Goal: Transaction & Acquisition: Book appointment/travel/reservation

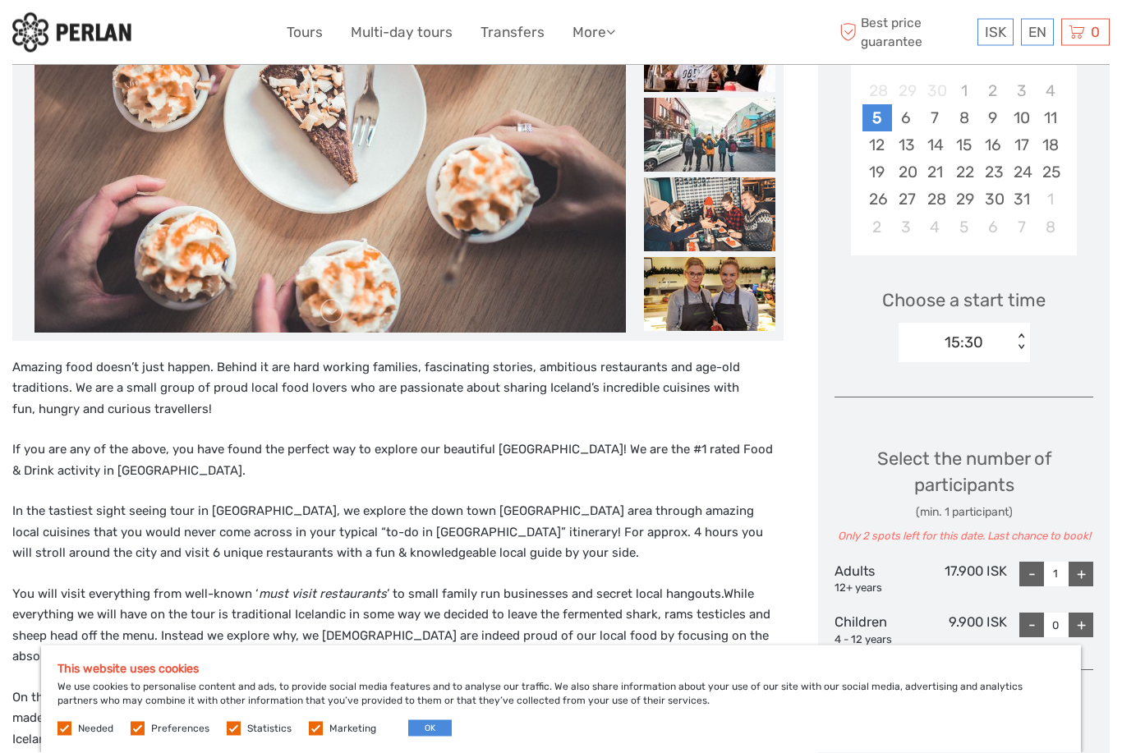
scroll to position [350, 0]
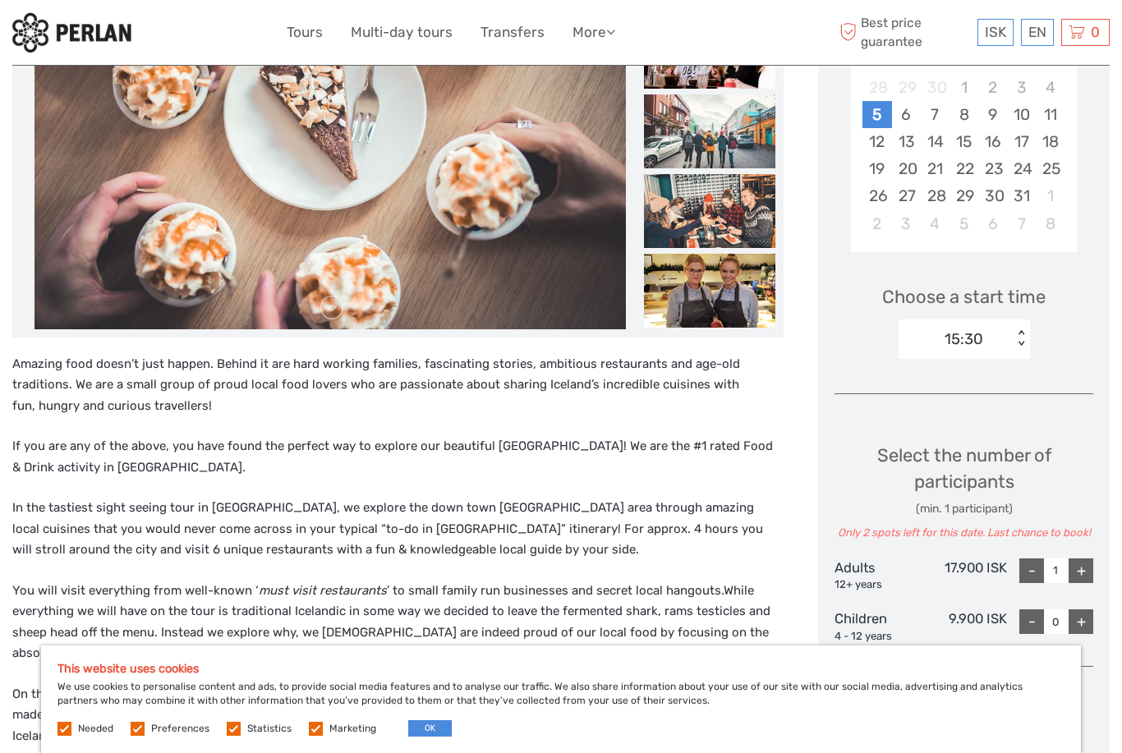
click at [1086, 567] on div "+" at bounding box center [1081, 570] width 25 height 25
type input "2"
click at [1086, 567] on div "+" at bounding box center [1081, 570] width 25 height 25
click at [1091, 575] on div "+" at bounding box center [1081, 570] width 25 height 25
click at [1088, 574] on div "+" at bounding box center [1081, 570] width 25 height 25
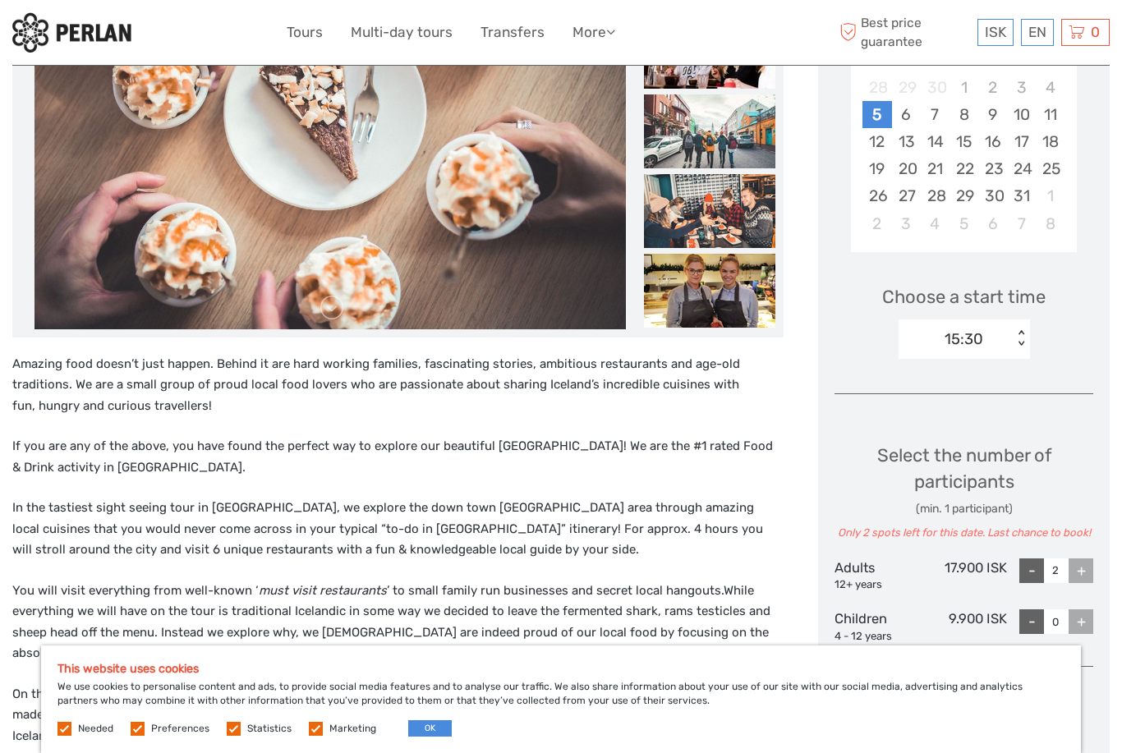
click at [1089, 574] on div "+" at bounding box center [1081, 570] width 25 height 25
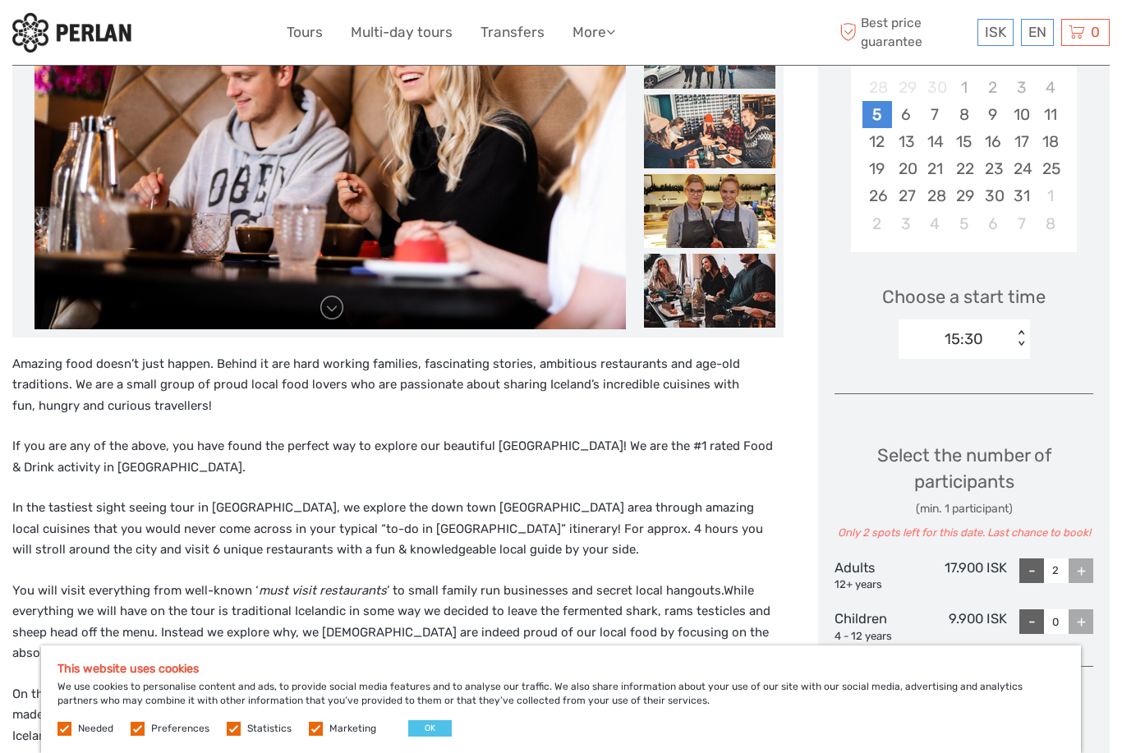
click at [433, 737] on button "OK" at bounding box center [430, 728] width 44 height 16
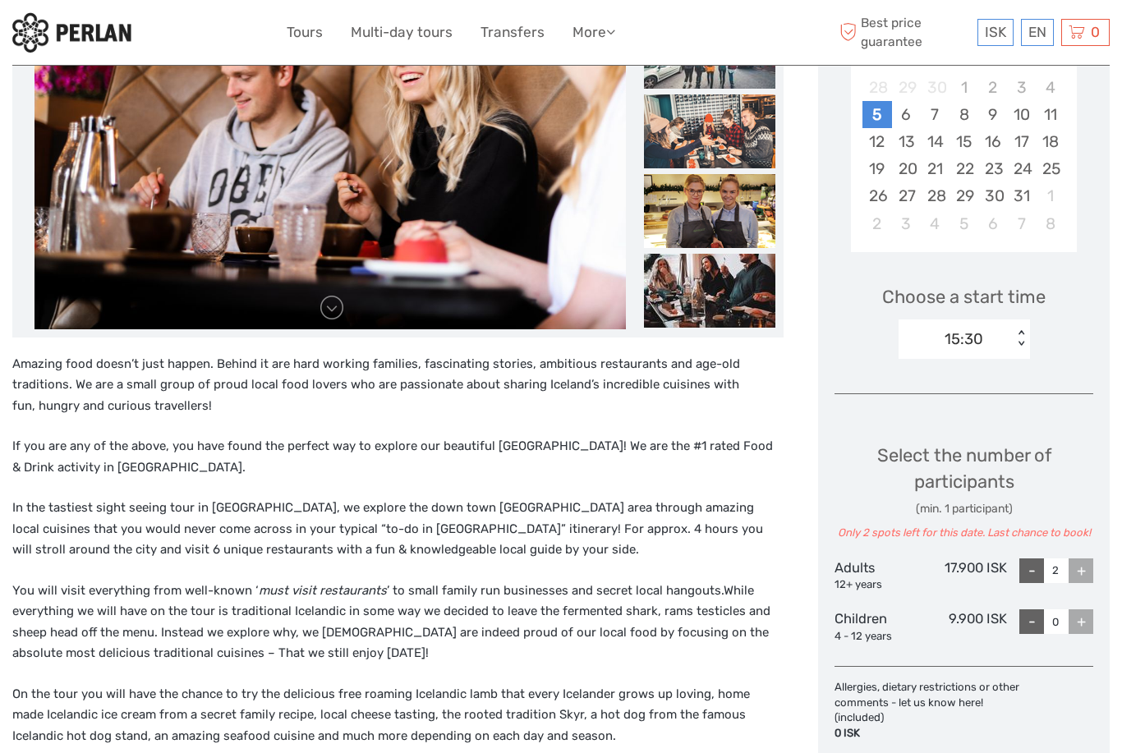
click at [1087, 572] on div "+" at bounding box center [1081, 570] width 25 height 25
click at [1084, 567] on div "+" at bounding box center [1081, 570] width 25 height 25
click at [1086, 574] on div "+" at bounding box center [1081, 570] width 25 height 25
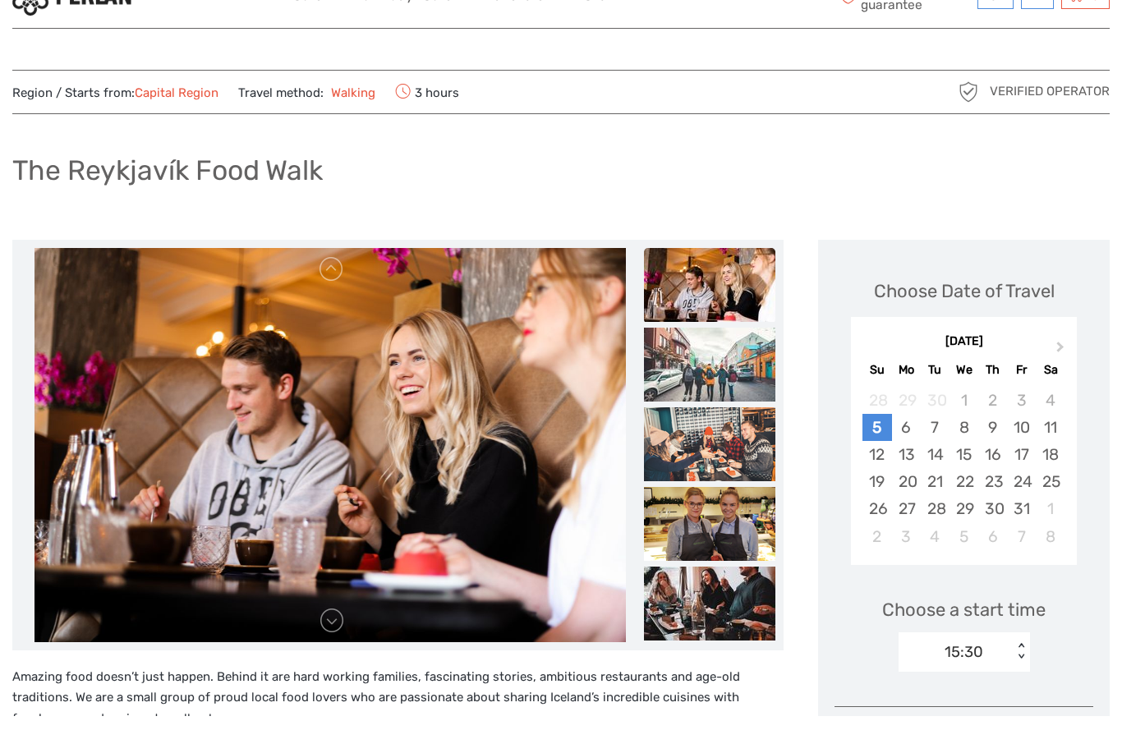
scroll to position [37, 0]
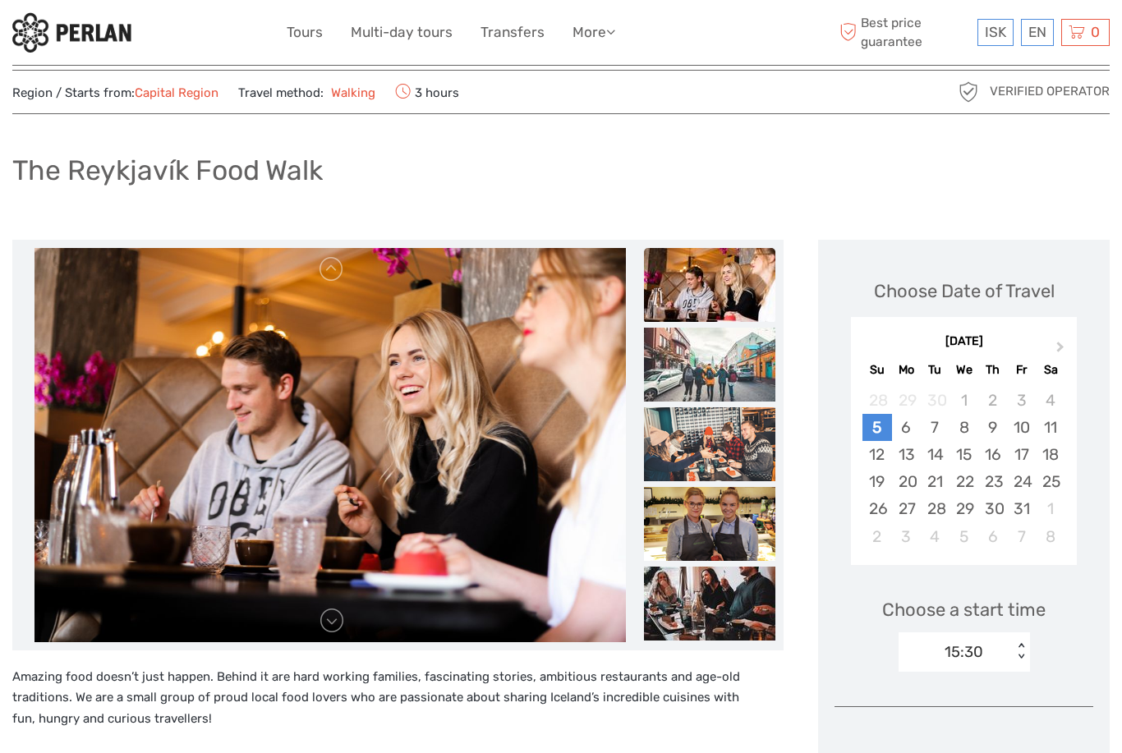
click at [1068, 352] on button "Next Month" at bounding box center [1062, 351] width 26 height 26
click at [1070, 352] on button "Next Month" at bounding box center [1062, 351] width 26 height 26
click at [889, 483] on div "21" at bounding box center [876, 481] width 29 height 27
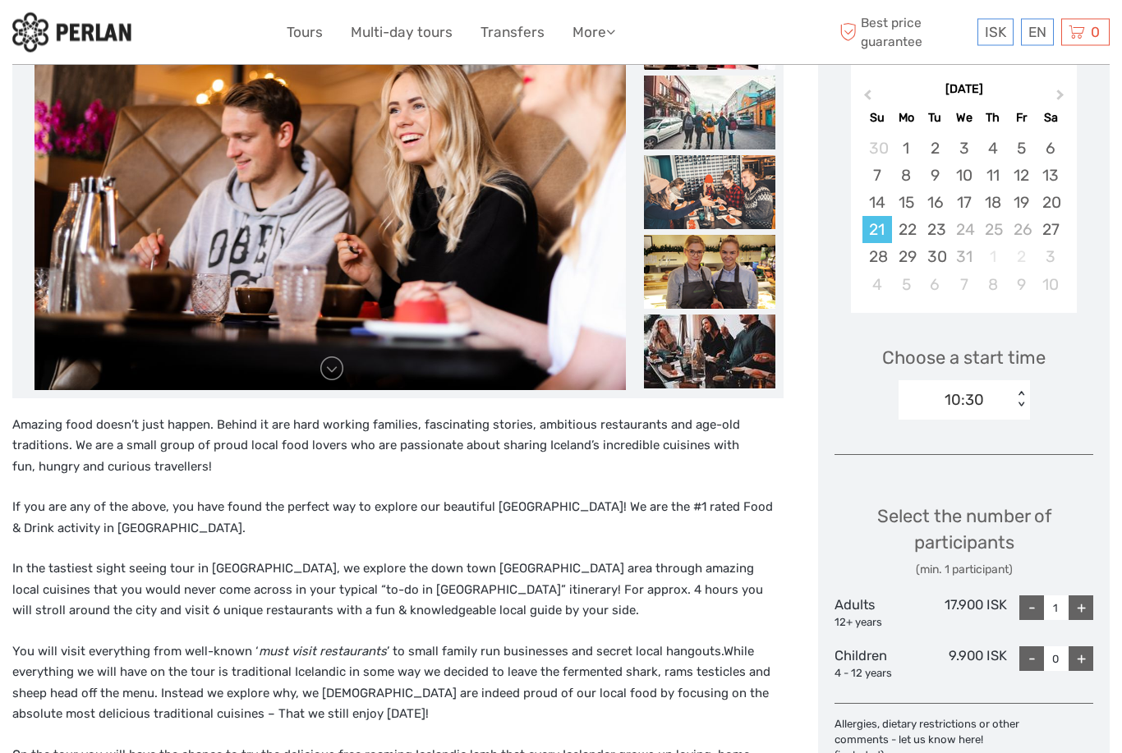
scroll to position [289, 0]
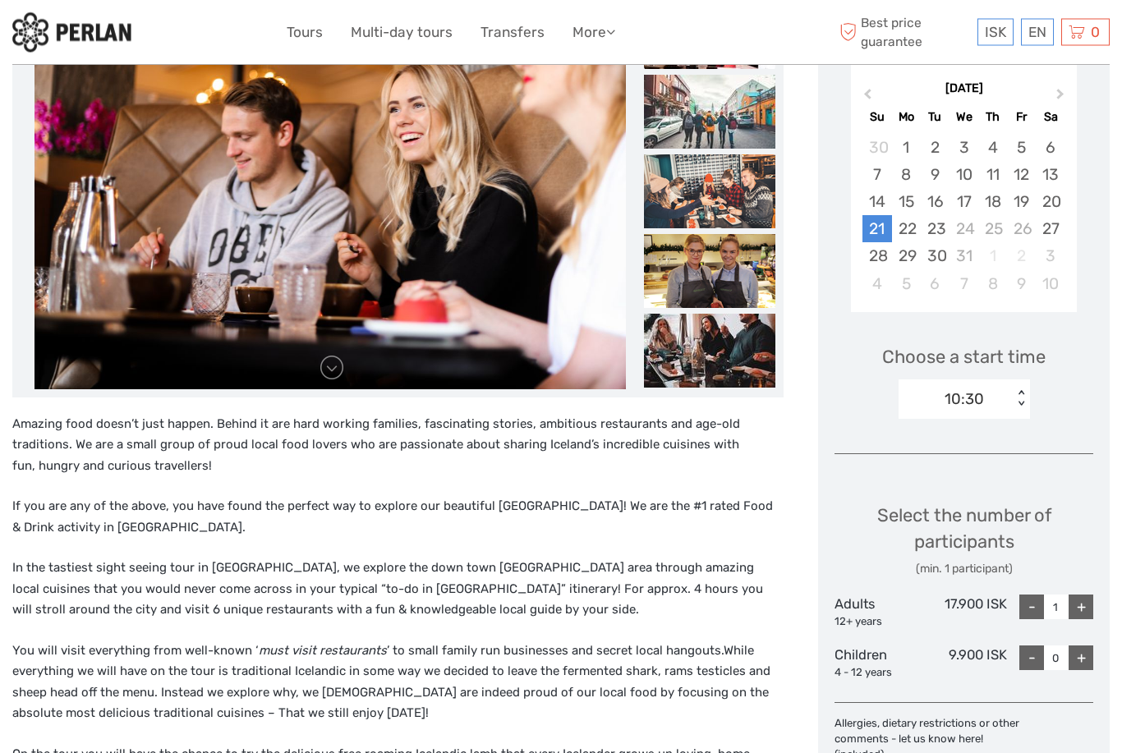
click at [1090, 601] on div "+" at bounding box center [1081, 607] width 25 height 25
click at [1091, 599] on div "+" at bounding box center [1081, 607] width 25 height 25
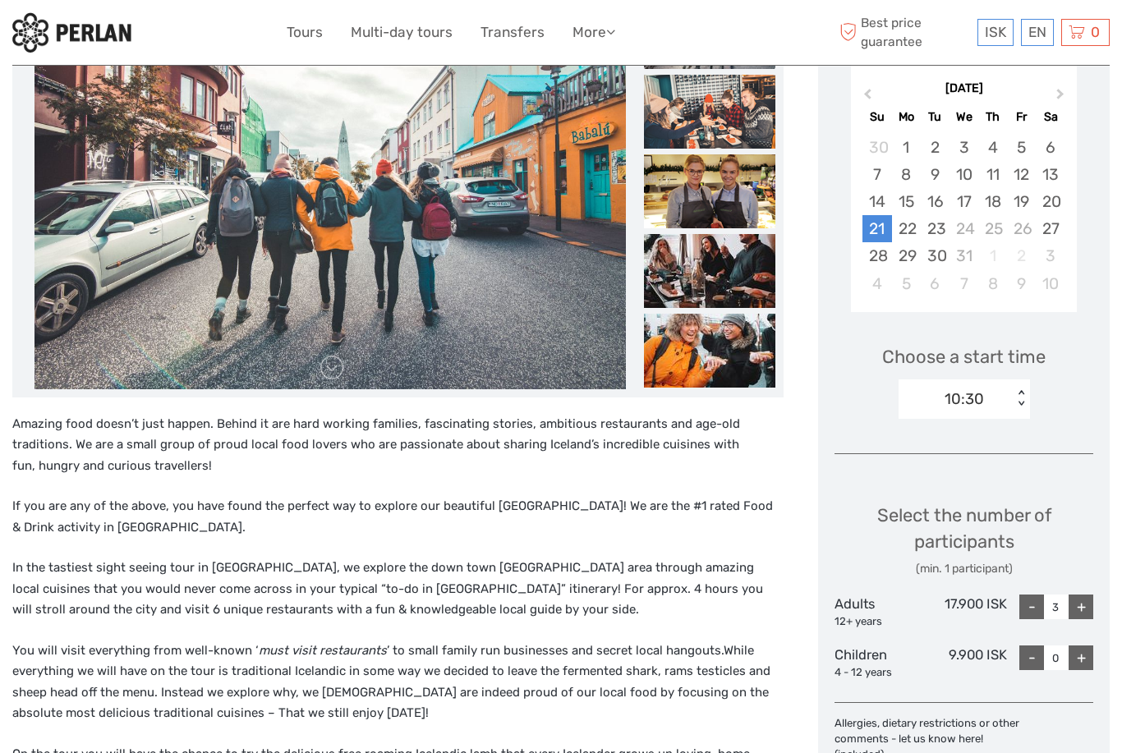
click at [1092, 606] on div "+" at bounding box center [1081, 607] width 25 height 25
click at [1088, 606] on div "+" at bounding box center [1081, 607] width 25 height 25
click at [1087, 603] on div "+" at bounding box center [1081, 607] width 25 height 25
type input "6"
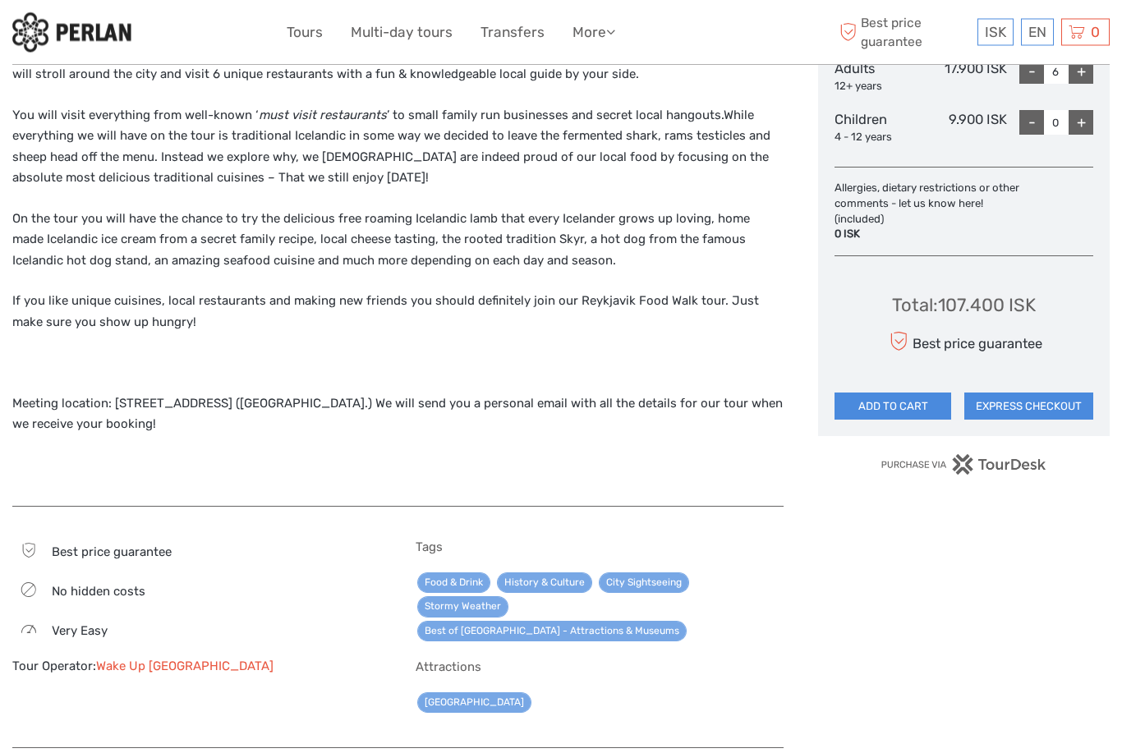
scroll to position [825, 0]
click at [1092, 603] on div "Choose Date of Travel December 2025 Previous Month Next Month December 2025 Su …" at bounding box center [964, 107] width 292 height 1313
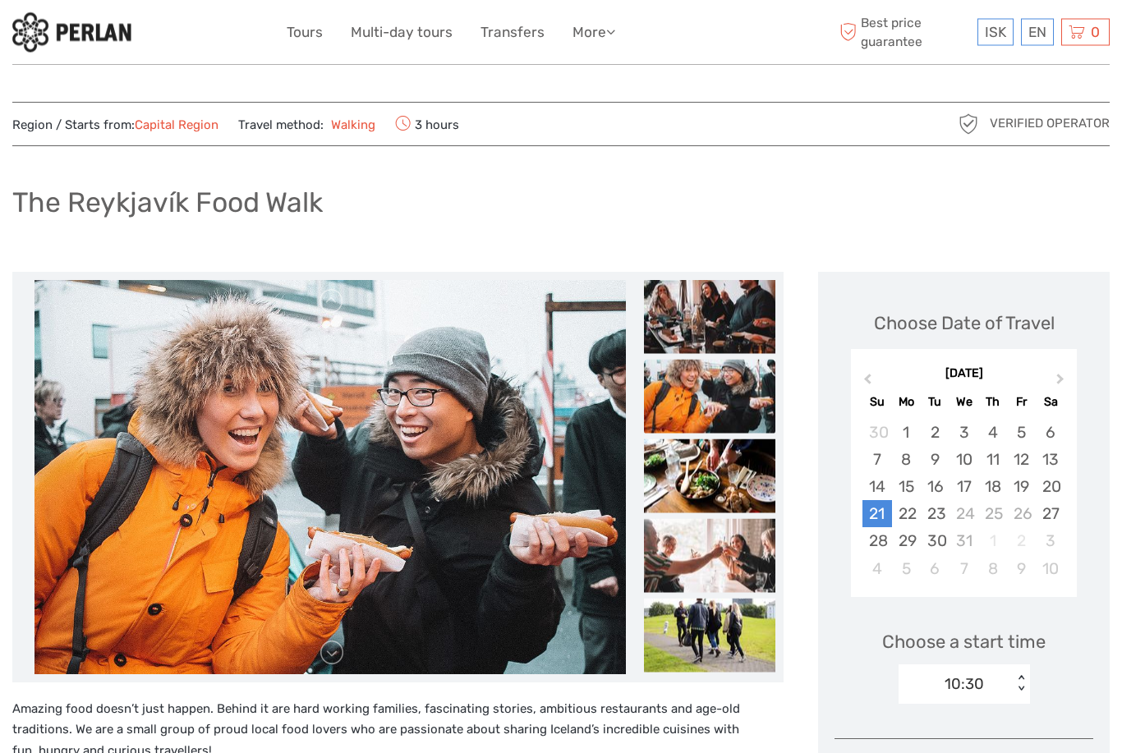
scroll to position [0, 0]
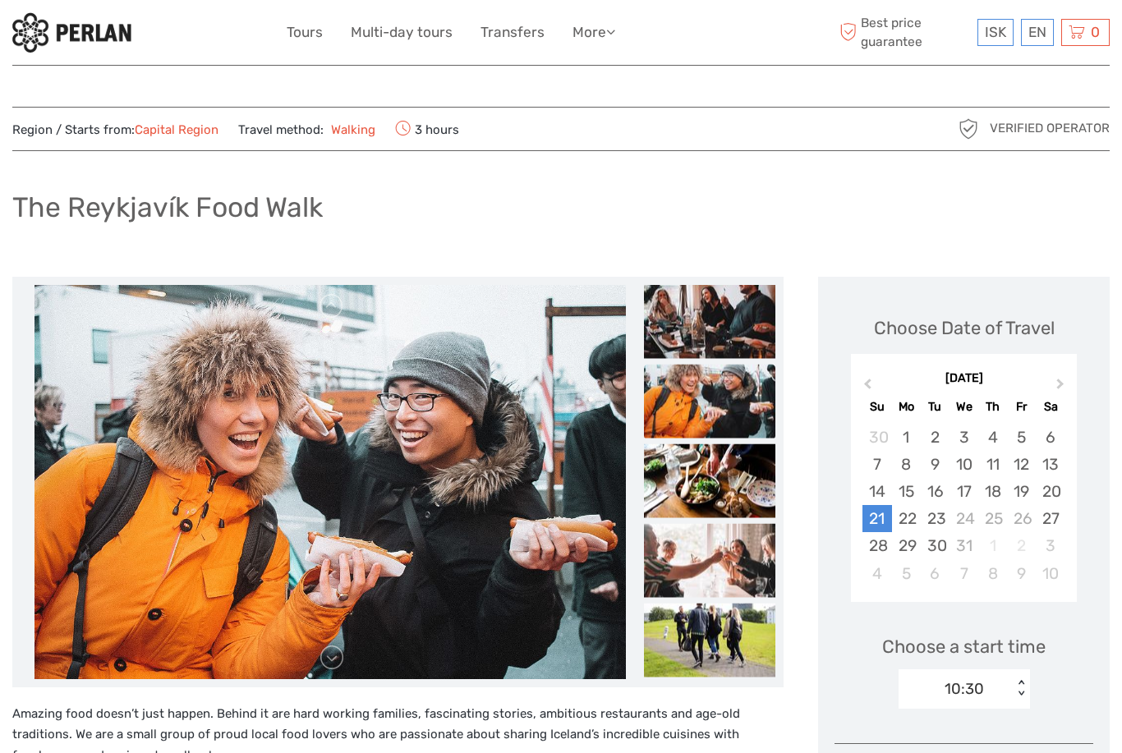
click at [129, 32] on img at bounding box center [71, 32] width 119 height 40
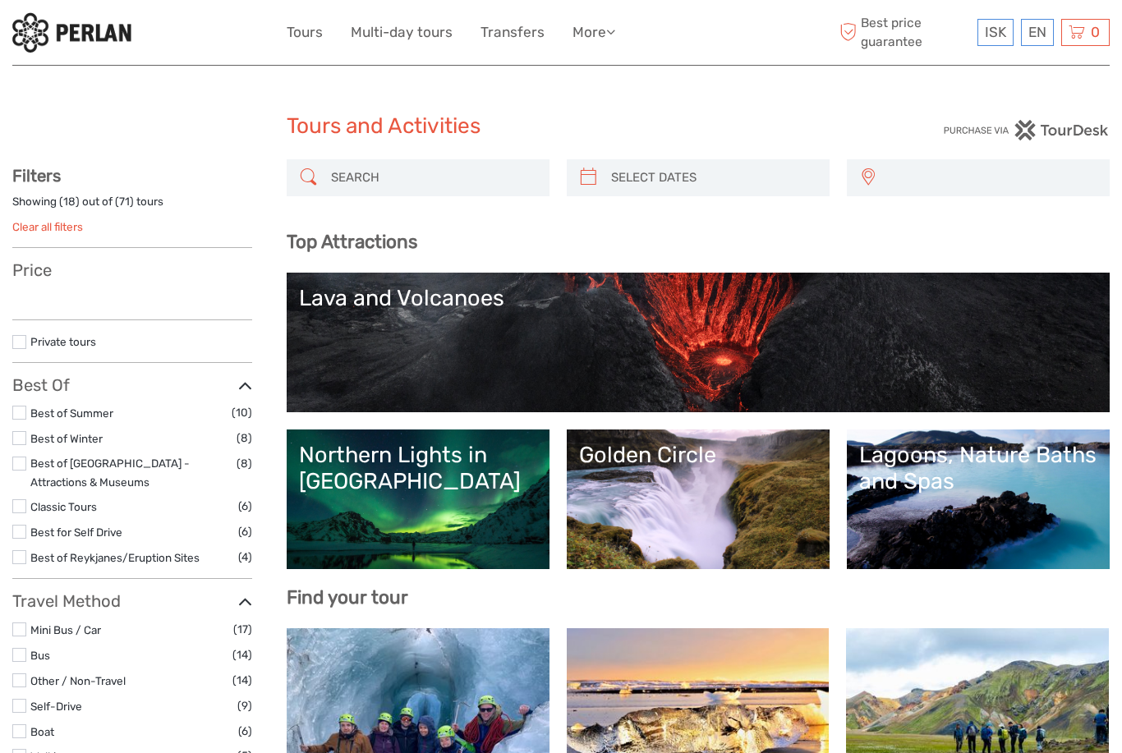
select select
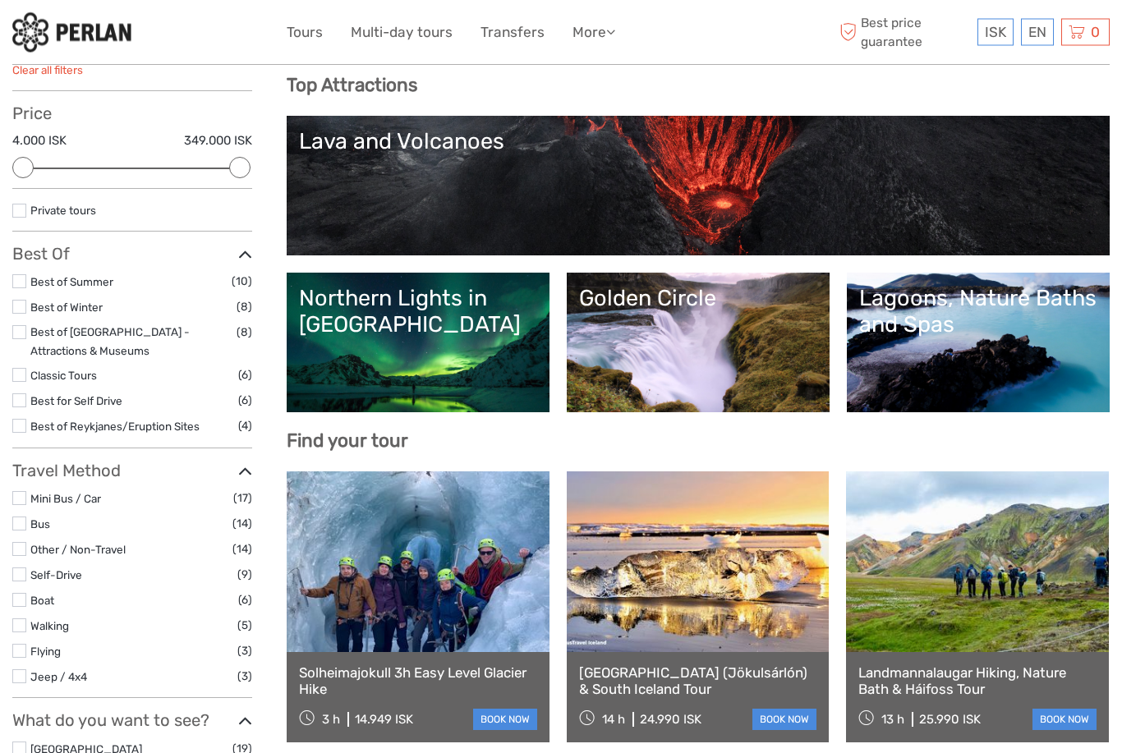
scroll to position [157, 0]
click at [516, 24] on link "Transfers" at bounding box center [512, 33] width 64 height 24
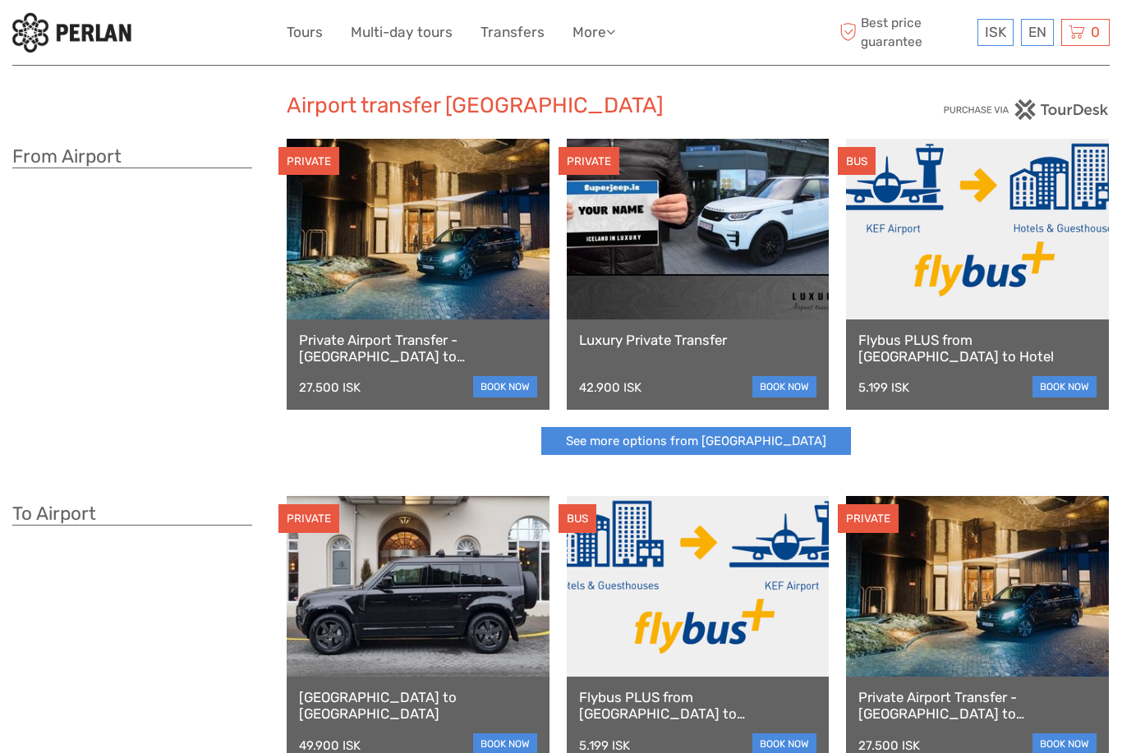
scroll to position [50, 0]
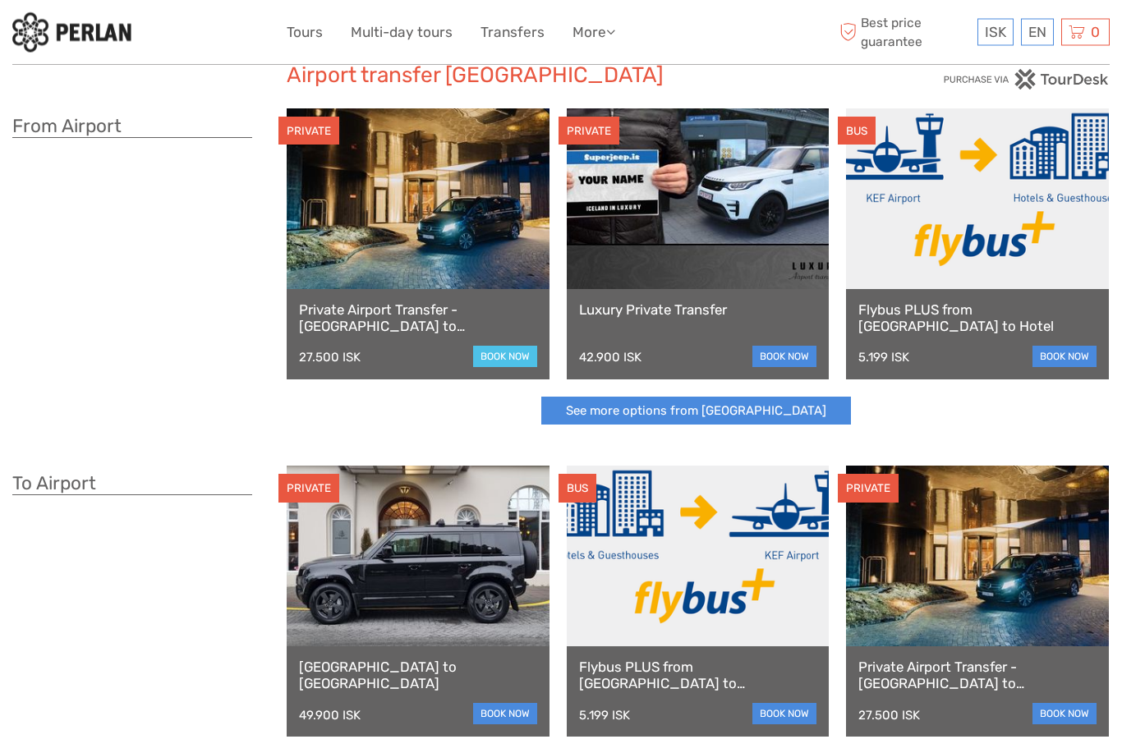
click at [520, 356] on link "book now" at bounding box center [505, 357] width 64 height 21
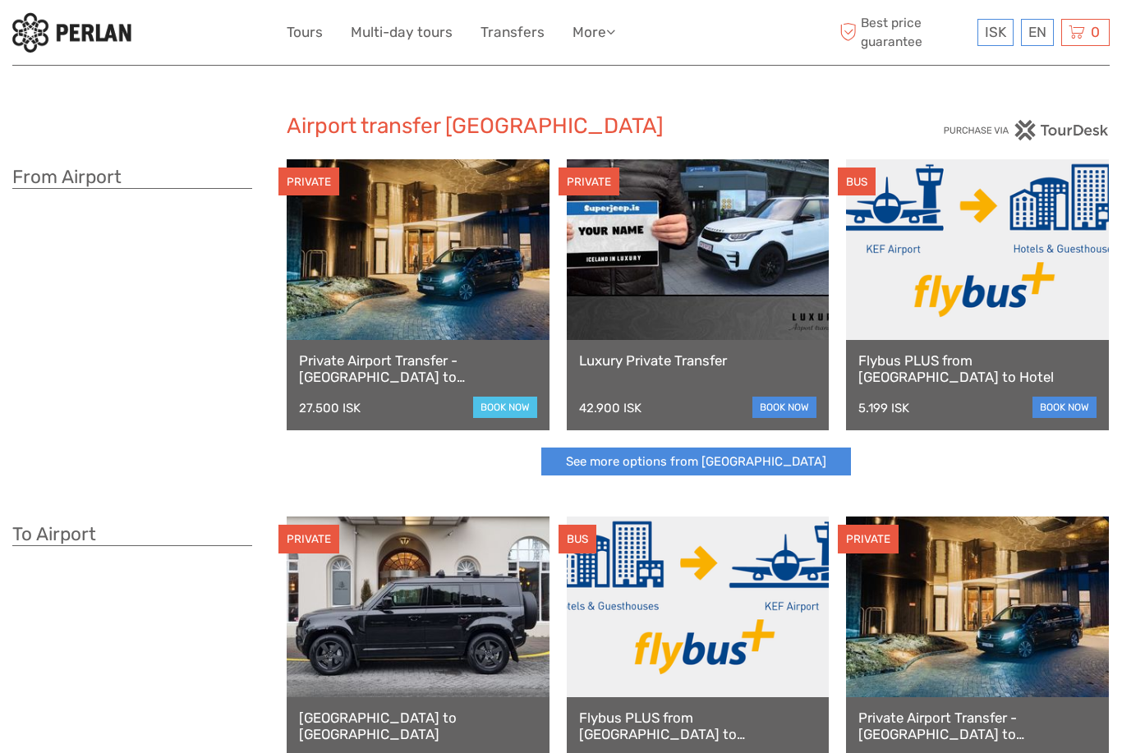
scroll to position [103, 0]
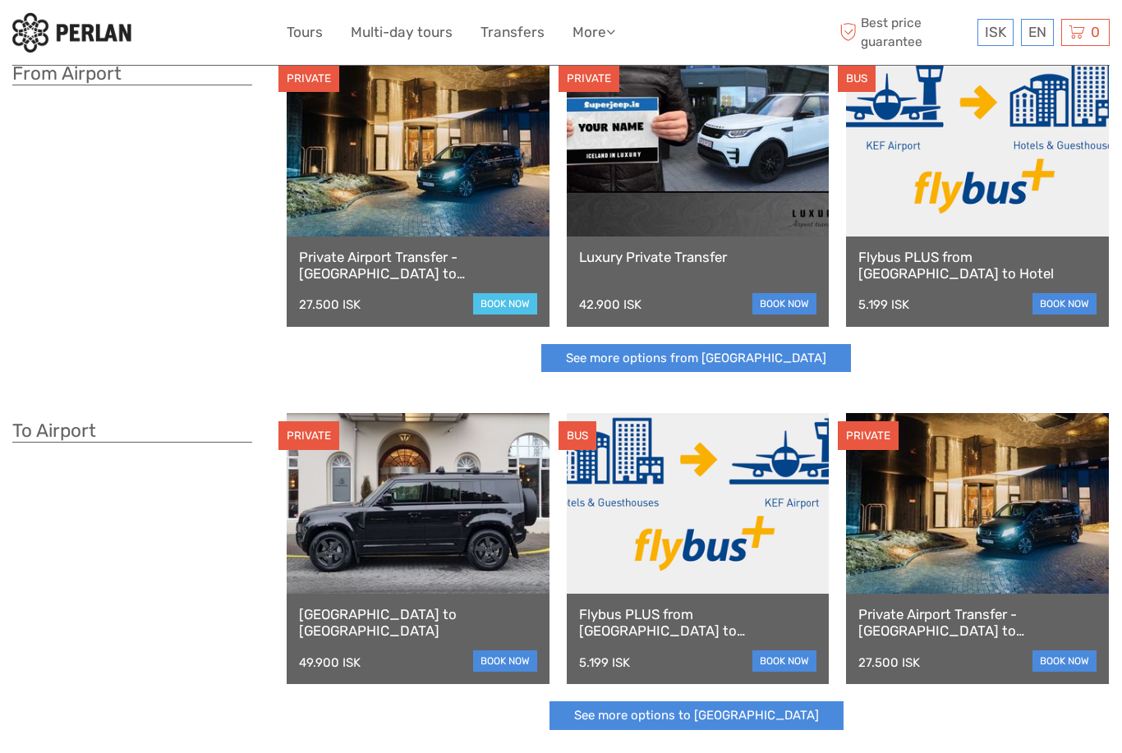
click at [496, 312] on link "book now" at bounding box center [505, 303] width 64 height 21
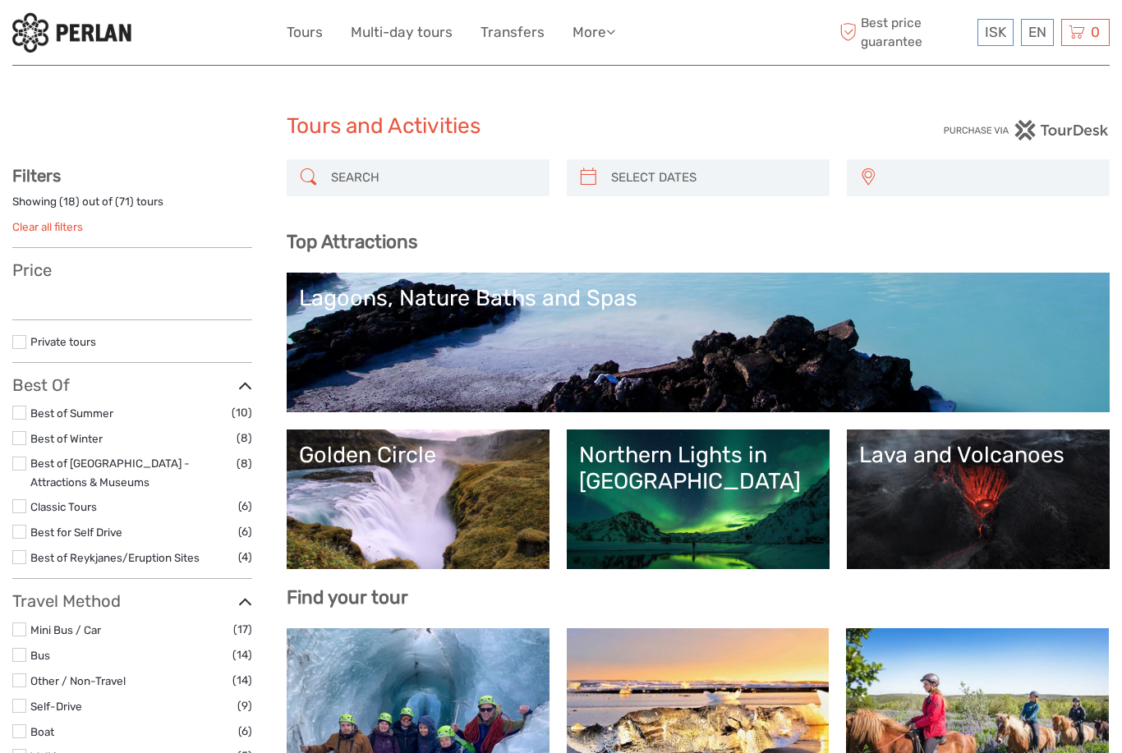
select select
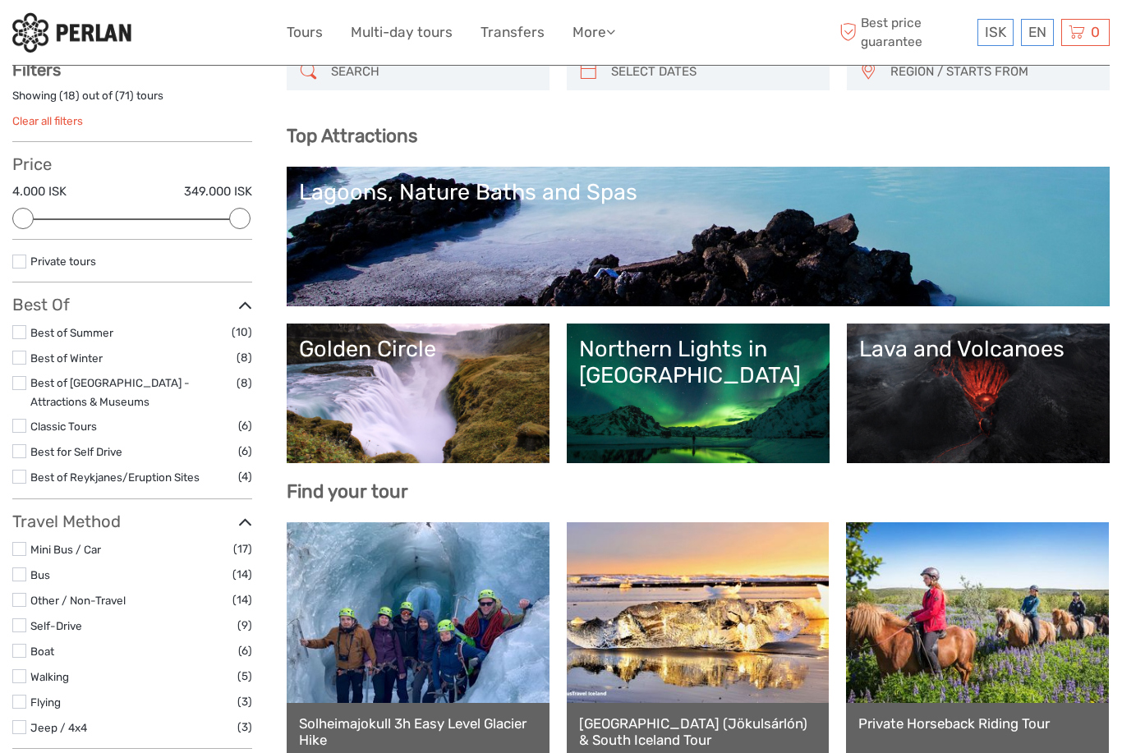
scroll to position [105, 0]
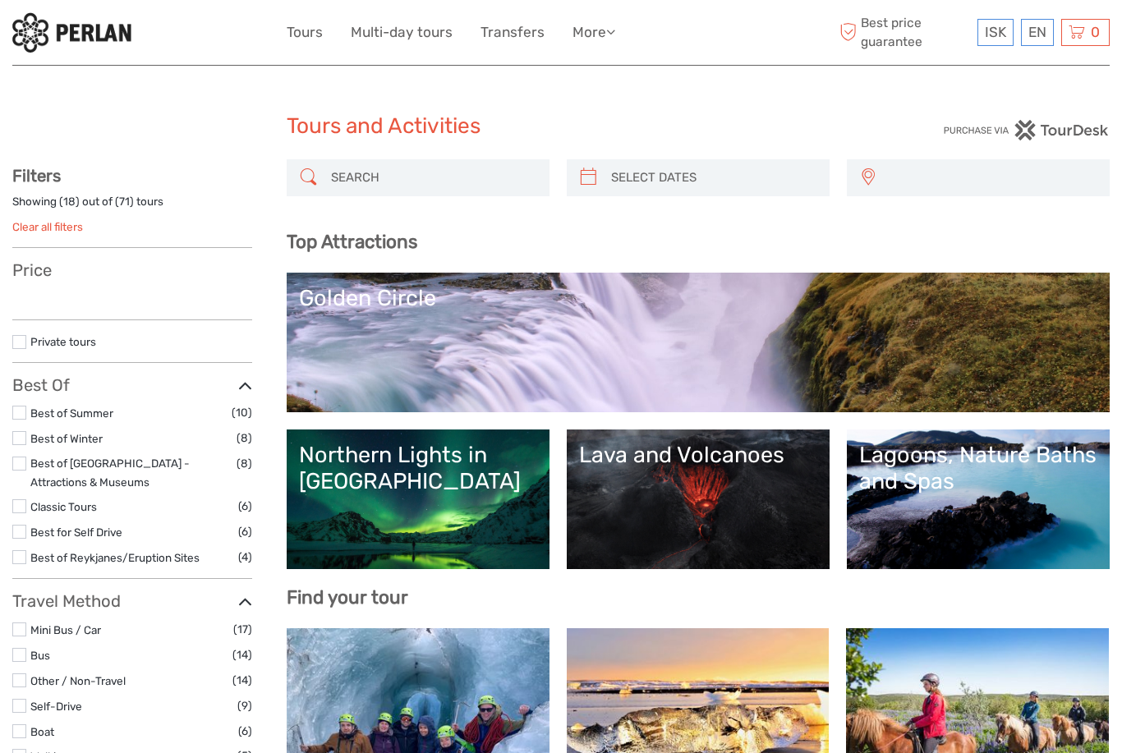
select select
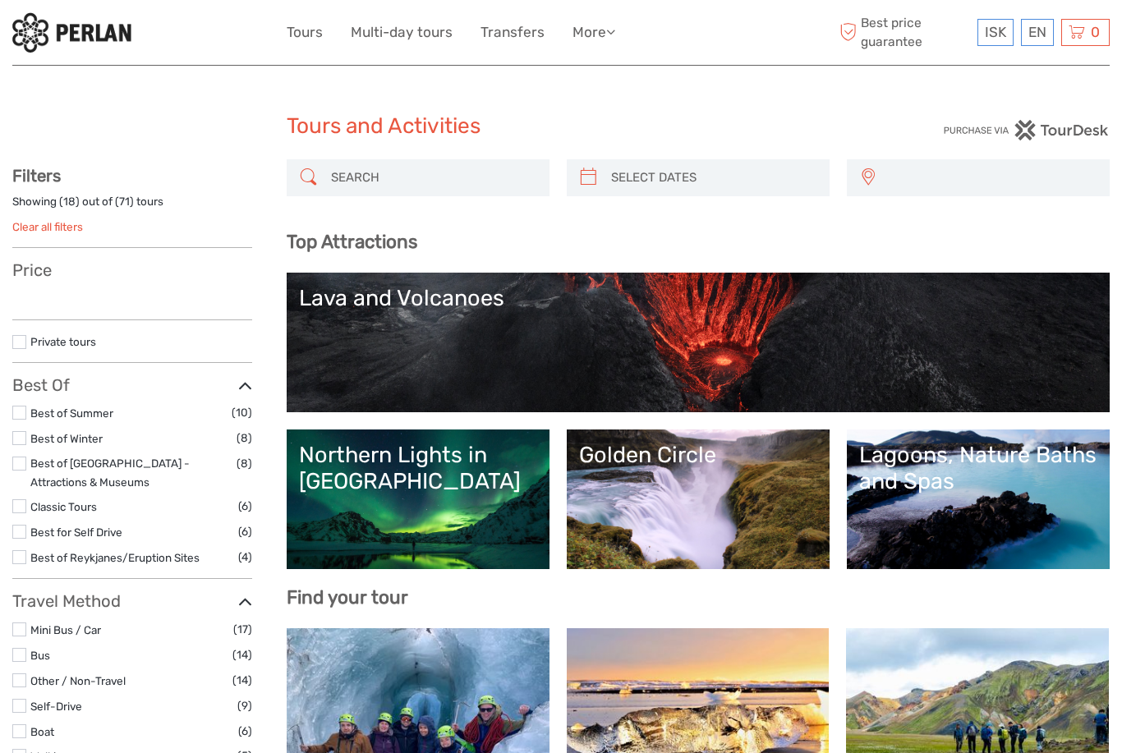
select select
